Goal: Information Seeking & Learning: Learn about a topic

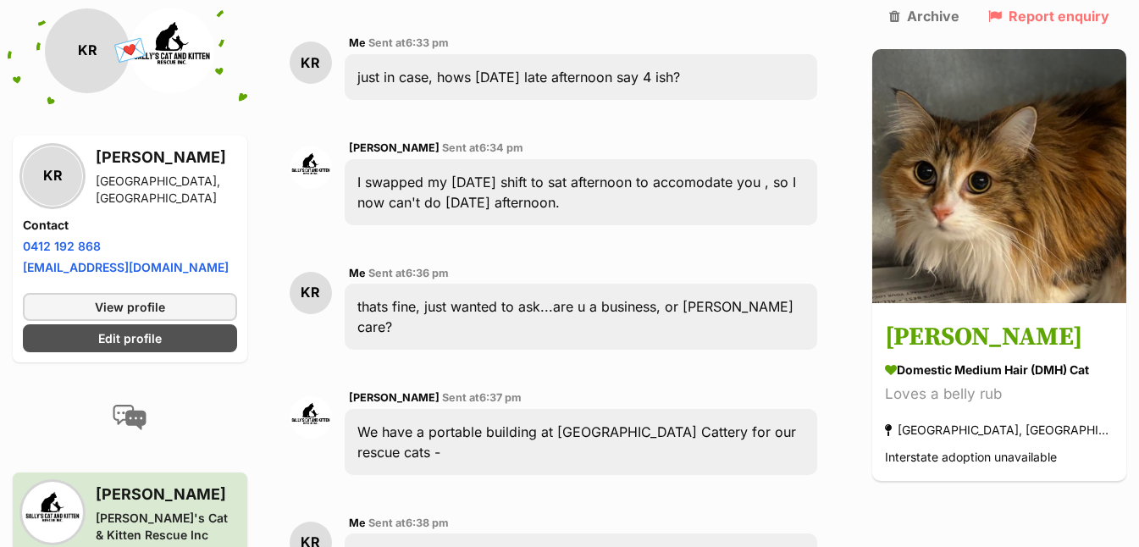
scroll to position [2267, 0]
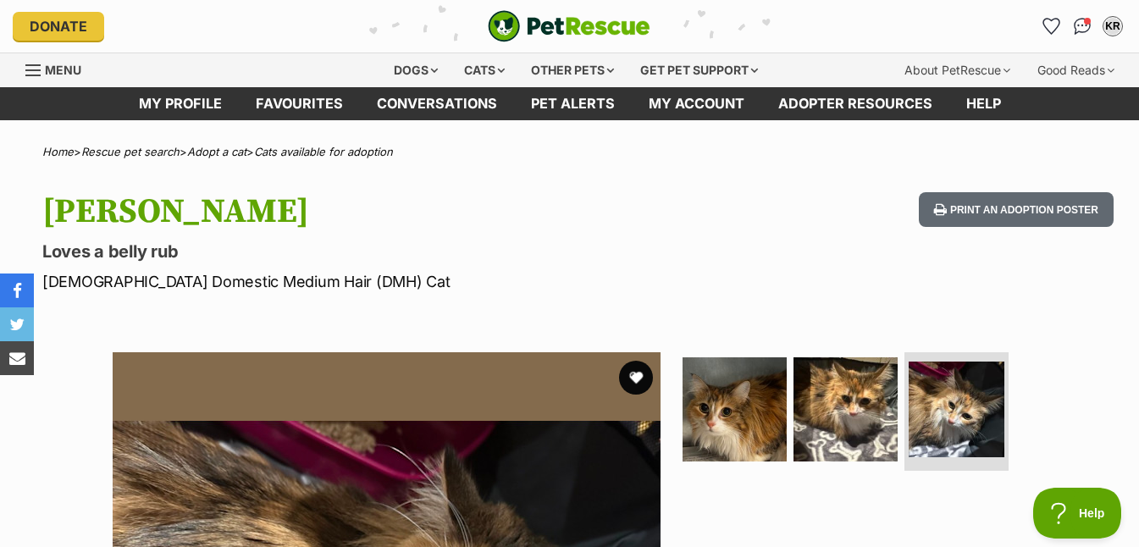
click at [120, 210] on h1 "[PERSON_NAME]" at bounding box center [368, 211] width 653 height 39
click at [117, 254] on p "Loves a belly rub" at bounding box center [368, 252] width 653 height 24
click at [163, 284] on p "Female Domestic Medium Hair (DMH) Cat" at bounding box center [368, 281] width 653 height 23
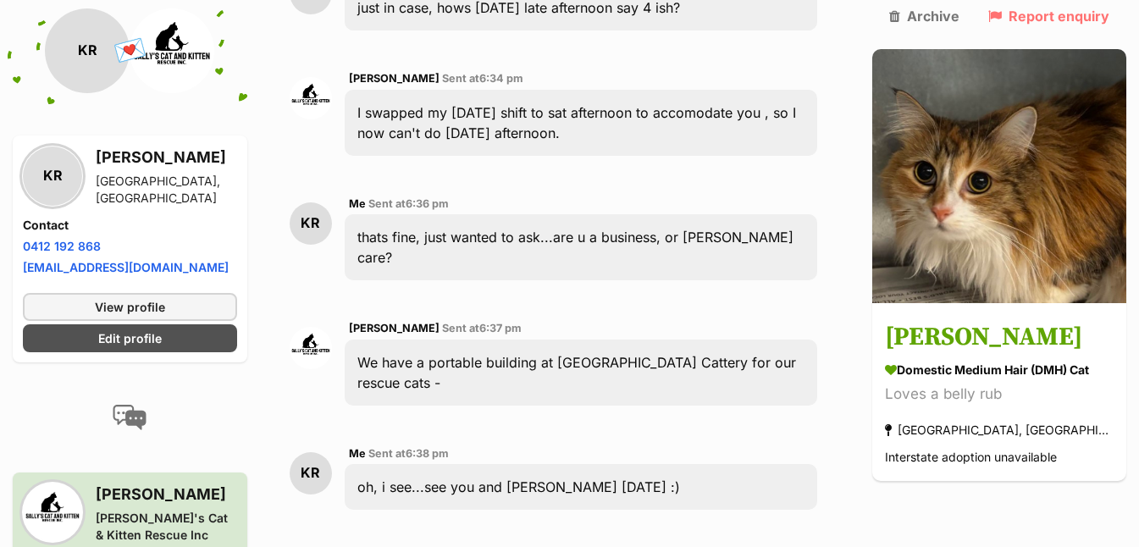
scroll to position [2337, 0]
